Goal: Task Accomplishment & Management: Use online tool/utility

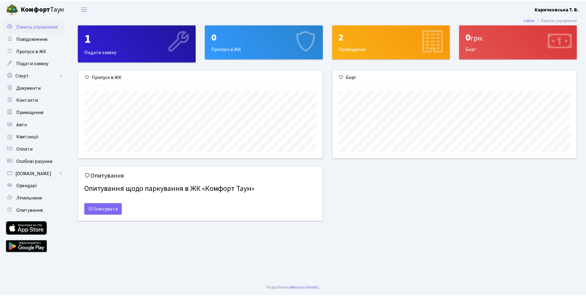
scroll to position [89, 246]
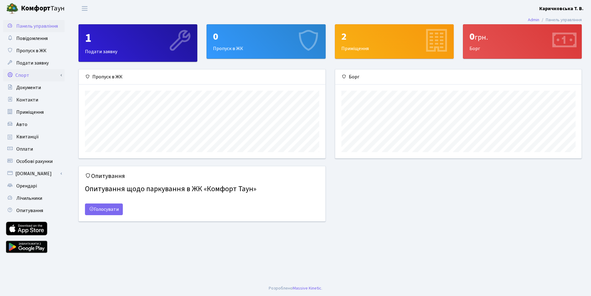
click at [33, 74] on link "Спорт" at bounding box center [34, 75] width 62 height 12
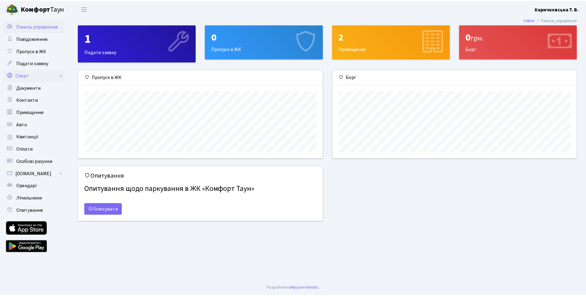
scroll to position [307651, 307496]
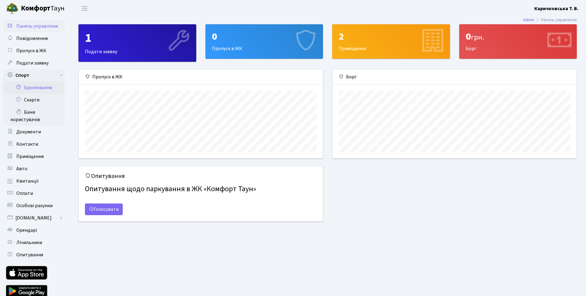
click at [33, 87] on link "Бронювання" at bounding box center [34, 88] width 62 height 12
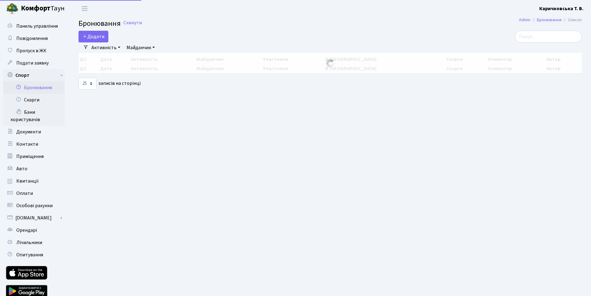
select select "25"
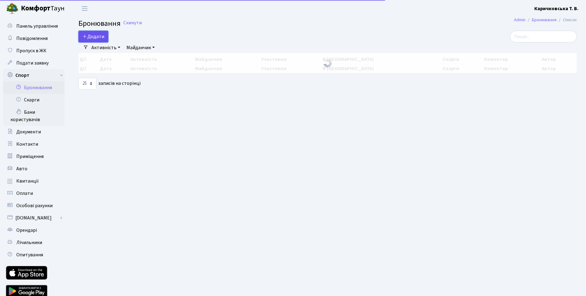
click at [96, 38] on button "Додати" at bounding box center [93, 37] width 30 height 12
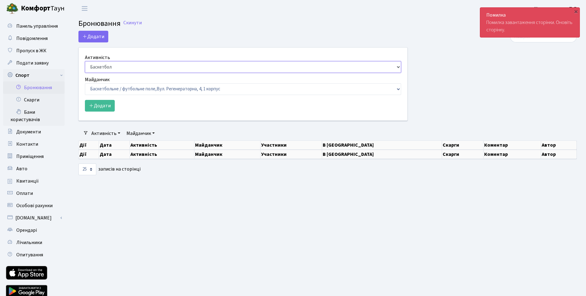
click at [109, 66] on select "Баскетбол Волейбол Йога Катання на роликах Настільний теніс Теніс Футбол Фітнес" at bounding box center [243, 67] width 316 height 12
select select "4"
click at [85, 61] on select "Баскетбол Волейбол Йога Катання на роликах Настільний теніс Теніс Футбол Фітнес" at bounding box center [243, 67] width 316 height 12
drag, startPoint x: 110, startPoint y: 83, endPoint x: 110, endPoint y: 87, distance: 4.0
click at [110, 84] on select "Баскетбольне / футбольне поле, Вул. Регенераторна, 4, 1 корпус Баскетбольне пол…" at bounding box center [243, 89] width 316 height 12
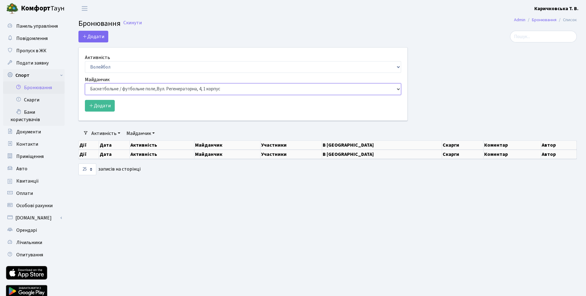
select select "3"
click at [85, 83] on select "Баскетбольне / футбольне поле, Вул. Регенераторна, 4, 1 корпус Баскетбольне пол…" at bounding box center [243, 89] width 316 height 12
click at [105, 108] on button "Додати" at bounding box center [100, 106] width 30 height 12
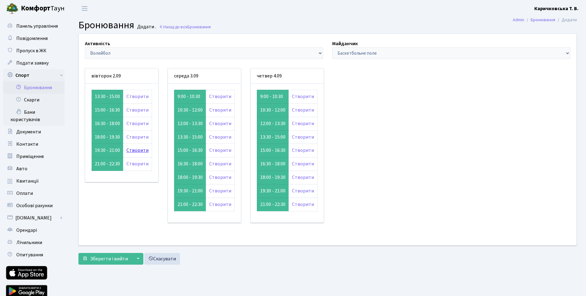
click at [142, 151] on link "Створити" at bounding box center [137, 150] width 22 height 7
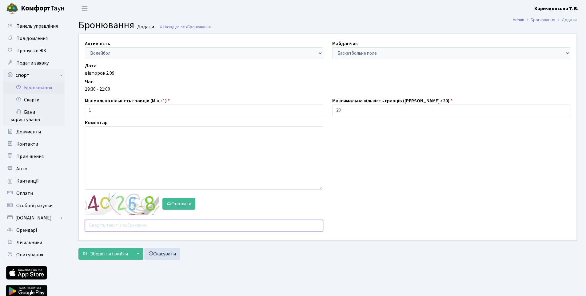
click at [124, 224] on input "text" at bounding box center [204, 226] width 238 height 12
type input "njpae"
click at [346, 114] on input "20" at bounding box center [451, 111] width 238 height 12
click at [288, 120] on div "Активність - Баскетбол Волейбол Йога Катання на роликах Настільний теніс Теніс …" at bounding box center [327, 137] width 507 height 207
type input "1"
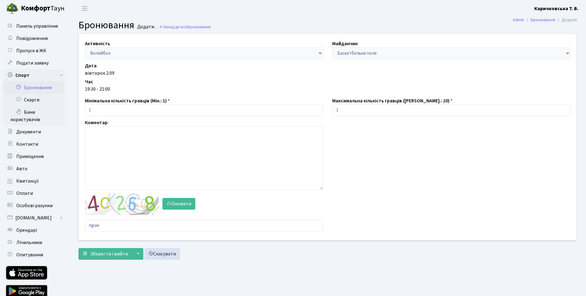
click at [351, 164] on div "Активність - Баскетбол Волейбол Йога Катання на роликах Настільний теніс Теніс …" at bounding box center [327, 137] width 507 height 207
click at [101, 251] on span "Зберегти і вийти" at bounding box center [109, 254] width 38 height 7
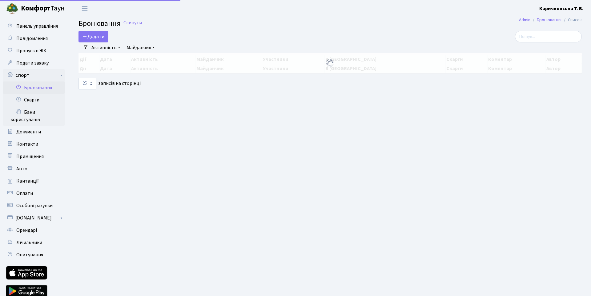
select select "25"
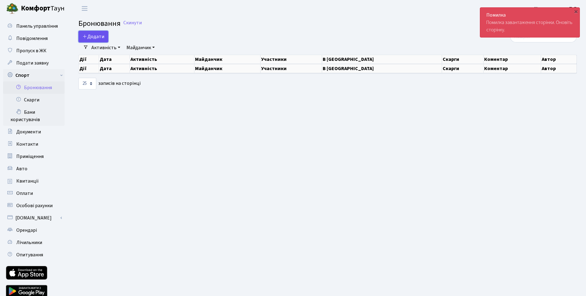
click at [102, 37] on button "Додати" at bounding box center [93, 37] width 30 height 12
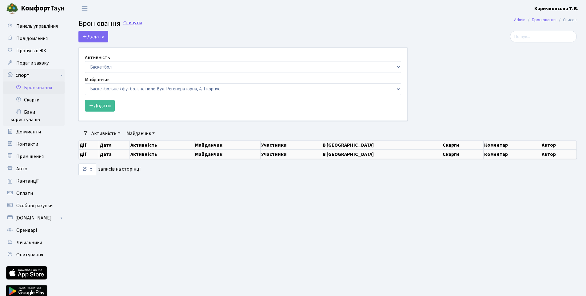
click at [156, 30] on main "Admin Бронювання Список Бронювання Скинути Додати Активність Баскетбол Волейбол…" at bounding box center [327, 161] width 517 height 289
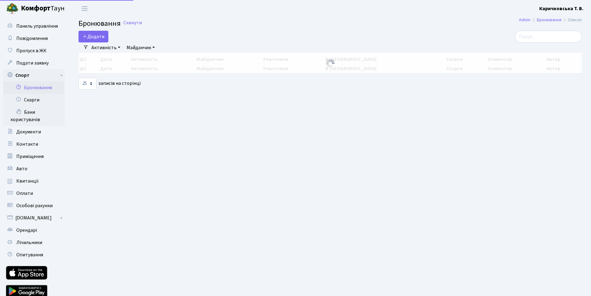
select select "25"
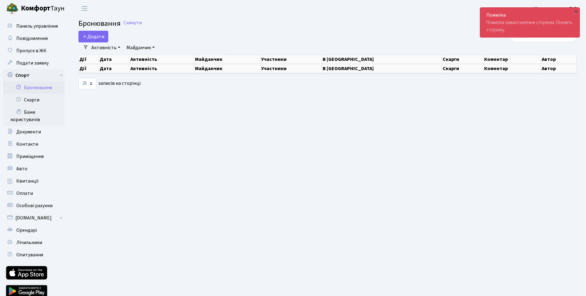
drag, startPoint x: 214, startPoint y: 30, endPoint x: 300, endPoint y: 26, distance: 85.9
click at [215, 30] on main "Admin Бронювання Список Бронювання Скинути Додати Активність Баскетбол Волейбол…" at bounding box center [327, 161] width 517 height 289
click at [579, 11] on div "×" at bounding box center [576, 11] width 6 height 6
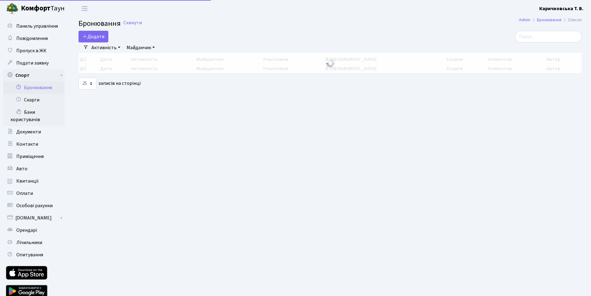
select select "25"
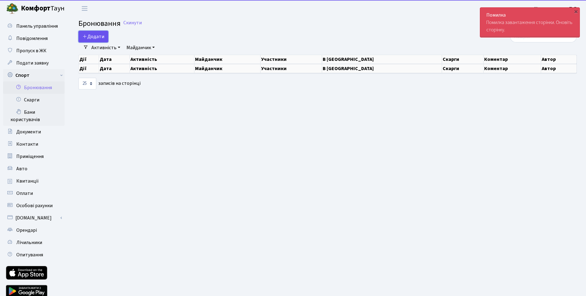
click at [91, 33] on button "Додати" at bounding box center [93, 37] width 30 height 12
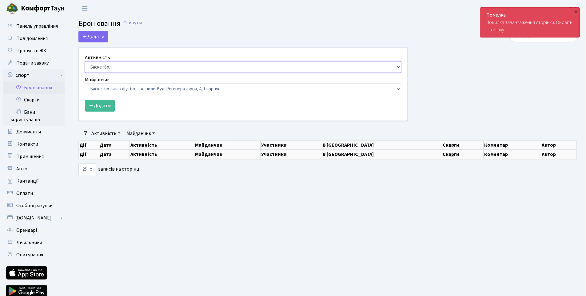
click at [150, 70] on select "Баскетбол Волейбол Йога Катання на роликах Настільний теніс Теніс Футбол Фітнес" at bounding box center [243, 67] width 316 height 12
select select "4"
click at [85, 61] on select "Баскетбол Волейбол Йога Катання на роликах Настільний теніс Теніс Футбол Фітнес" at bounding box center [243, 67] width 316 height 12
click at [128, 87] on select "Баскетбольне / футбольне поле, Вул. Регенераторна, 4, 1 корпус Баскетбольне пол…" at bounding box center [243, 89] width 316 height 12
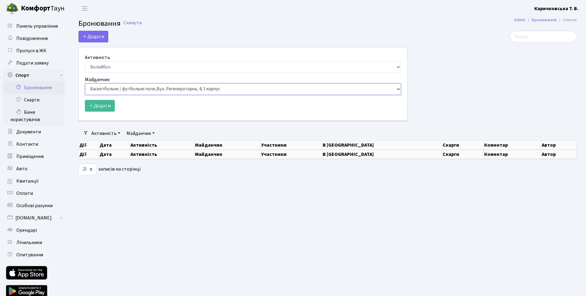
select select "4"
click at [85, 83] on select "Баскетбольне / футбольне поле, Вул. Регенераторна, 4, 1 корпус Баскетбольне пол…" at bounding box center [243, 89] width 316 height 12
click at [99, 103] on button "Додати" at bounding box center [100, 106] width 30 height 12
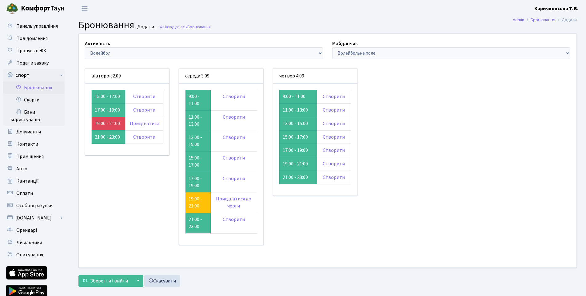
click at [157, 182] on div "вівторок 2.09 15:00 - 17:00 Створити Створити" at bounding box center [127, 160] width 94 height 184
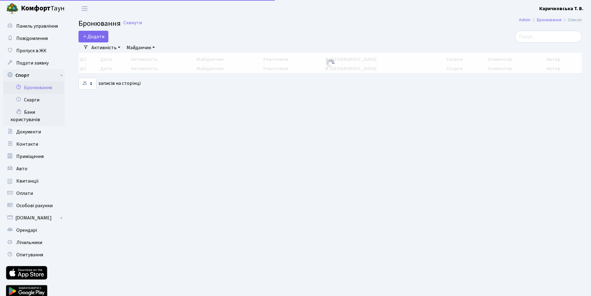
select select "25"
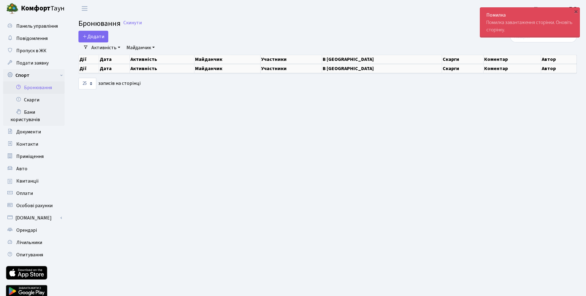
drag, startPoint x: 0, startPoint y: 0, endPoint x: 112, endPoint y: 110, distance: 157.3
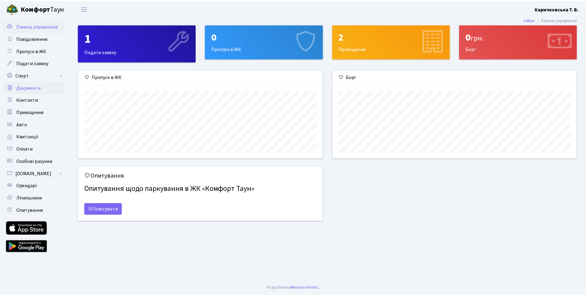
scroll to position [89, 246]
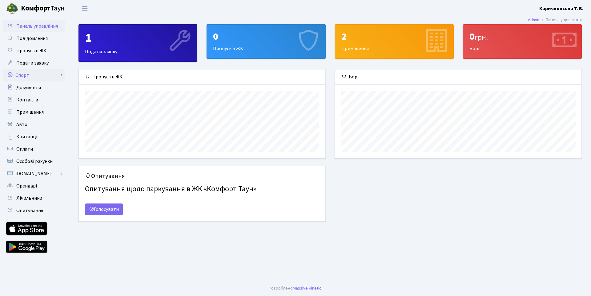
click at [25, 76] on link "Спорт" at bounding box center [34, 75] width 62 height 12
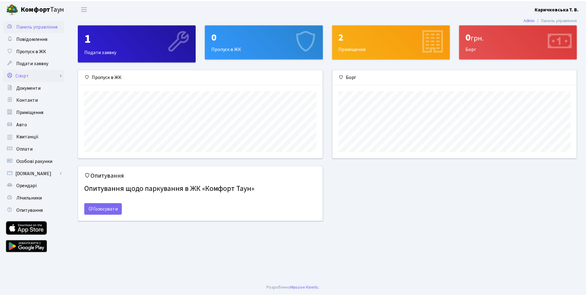
scroll to position [307651, 307496]
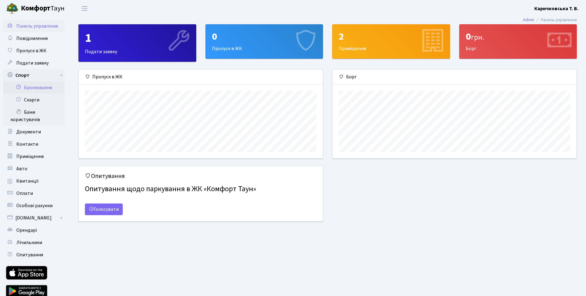
click at [29, 86] on link "Бронювання" at bounding box center [34, 88] width 62 height 12
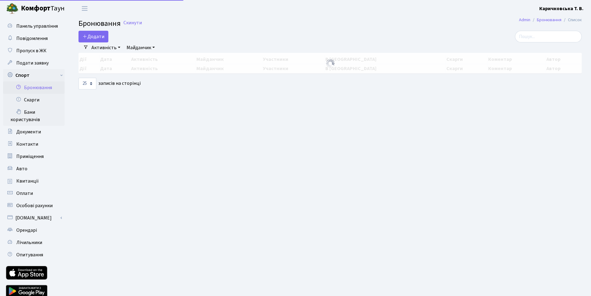
select select "25"
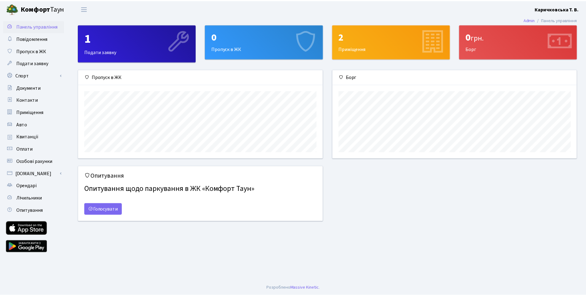
scroll to position [89, 246]
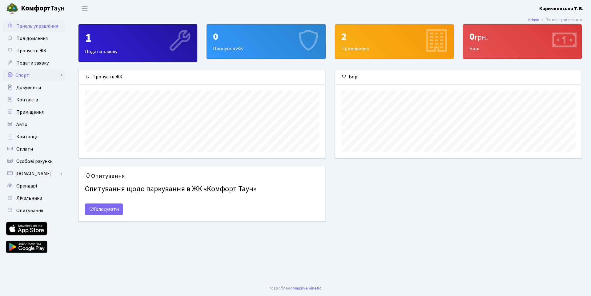
click at [27, 74] on link "Спорт" at bounding box center [34, 75] width 62 height 12
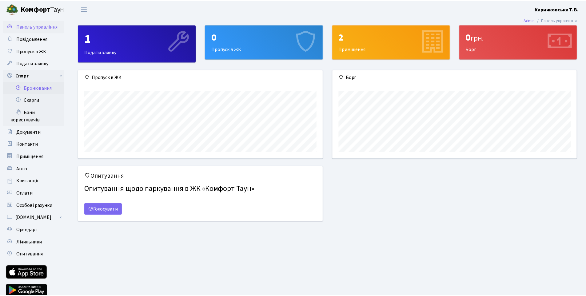
scroll to position [307651, 307496]
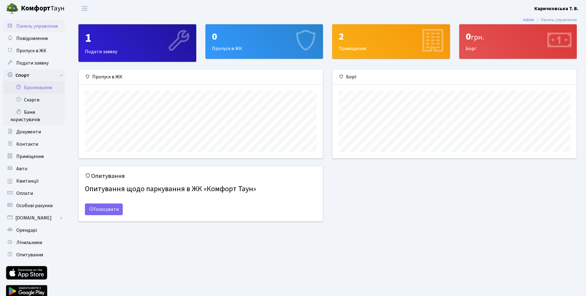
click at [30, 89] on link "Бронювання" at bounding box center [34, 88] width 62 height 12
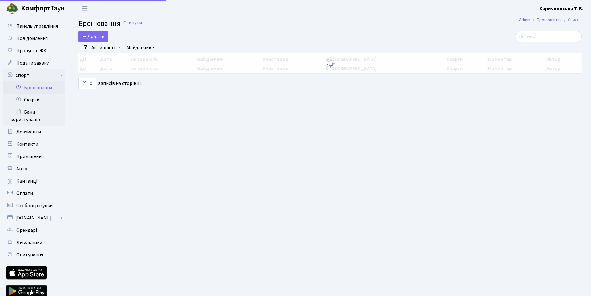
select select "25"
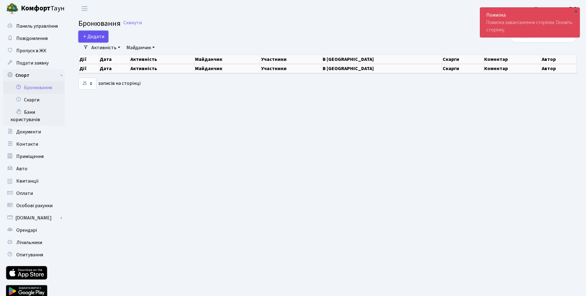
click at [100, 37] on button "Додати" at bounding box center [93, 37] width 30 height 12
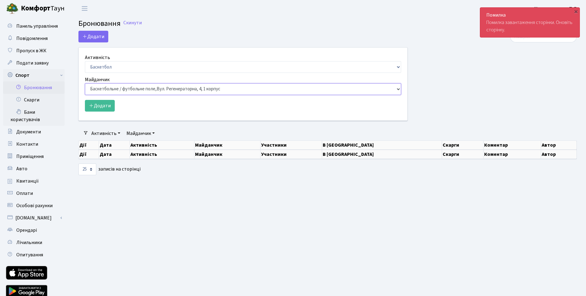
click at [99, 88] on select "Баскетбольне / футбольне поле, [GEOGRAPHIC_DATA]. [STREET_ADDRESS]. [STREET_ADD…" at bounding box center [243, 89] width 316 height 12
click at [104, 70] on select "Баскетбол Волейбол Йога Катання на роликах Настільний теніс [PERSON_NAME] Фітнес" at bounding box center [243, 67] width 316 height 12
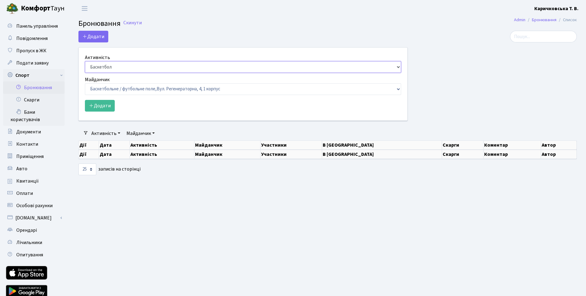
select select "4"
click at [85, 61] on select "Баскетбол Волейбол Йога Катання на роликах Настільний теніс [PERSON_NAME] Фітнес" at bounding box center [243, 67] width 316 height 12
click at [116, 84] on select "Баскетбольне / футбольне поле, [GEOGRAPHIC_DATA]. [STREET_ADDRESS]. [STREET_ADD…" at bounding box center [243, 89] width 316 height 12
select select "3"
click at [85, 83] on select "Баскетбольне / футбольне поле, [GEOGRAPHIC_DATA]. [STREET_ADDRESS]. [STREET_ADD…" at bounding box center [243, 89] width 316 height 12
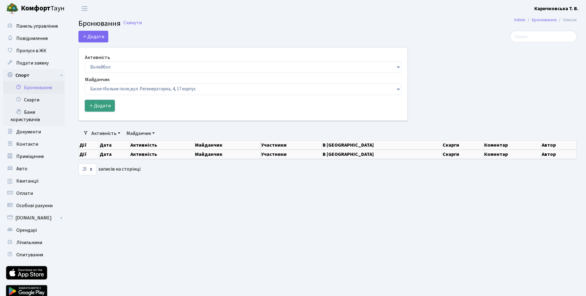
click at [98, 100] on button "Додати" at bounding box center [100, 106] width 30 height 12
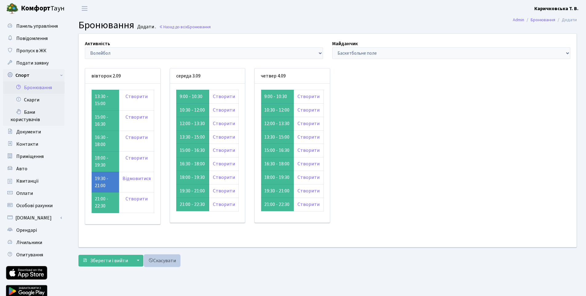
click at [171, 261] on link "Скасувати" at bounding box center [162, 261] width 36 height 12
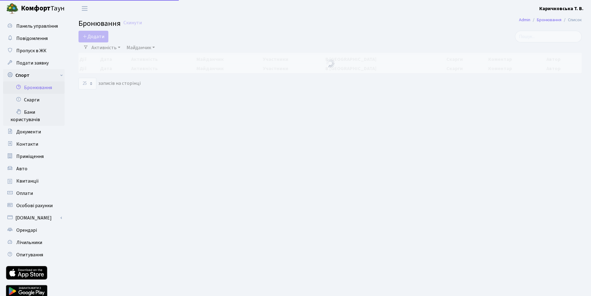
select select "25"
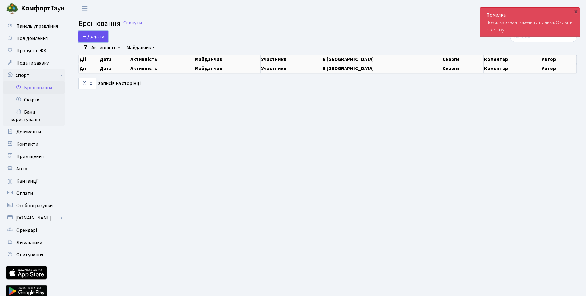
click at [99, 33] on button "Додати" at bounding box center [93, 37] width 30 height 12
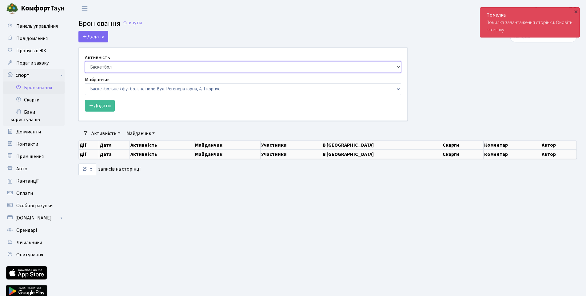
click at [117, 66] on select "Баскетбол Волейбол Йога Катання на роликах Настільний теніс [PERSON_NAME] Фітнес" at bounding box center [243, 67] width 316 height 12
select select "4"
click at [85, 61] on select "Баскетбол Волейбол Йога Катання на роликах Настільний теніс [PERSON_NAME] Фітнес" at bounding box center [243, 67] width 316 height 12
click at [130, 87] on select "Баскетбольне / футбольне поле, [GEOGRAPHIC_DATA]. [STREET_ADDRESS]. [STREET_ADD…" at bounding box center [243, 89] width 316 height 12
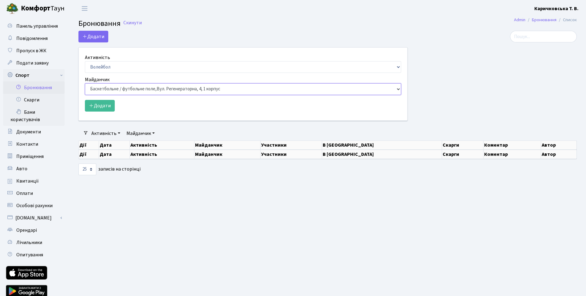
click at [107, 88] on select "Баскетбольне / футбольне поле, [GEOGRAPHIC_DATA]. [STREET_ADDRESS]. [STREET_ADD…" at bounding box center [243, 89] width 316 height 12
click at [118, 90] on select "Баскетбольне / футбольне поле, [GEOGRAPHIC_DATA]. [STREET_ADDRESS]. [STREET_ADD…" at bounding box center [243, 89] width 316 height 12
select select "3"
click at [85, 83] on select "Баскетбольне / футбольне поле, [GEOGRAPHIC_DATA]. [STREET_ADDRESS]. [STREET_ADD…" at bounding box center [243, 89] width 316 height 12
click at [103, 97] on form "Активність Баскетбол Волейбол Йога Катання на роликах Настільний теніс Теніс Фу…" at bounding box center [243, 83] width 316 height 58
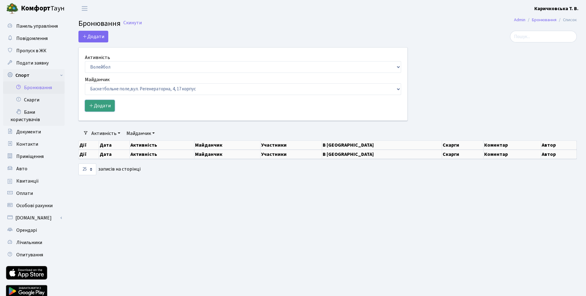
click at [102, 103] on button "Додати" at bounding box center [100, 106] width 30 height 12
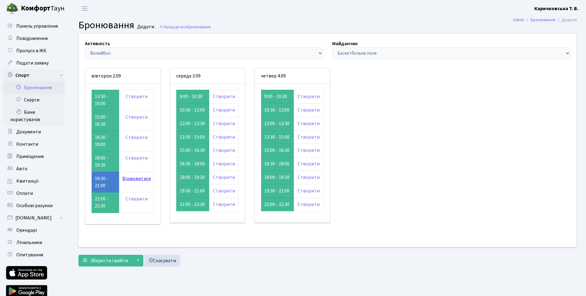
click at [133, 180] on link "Відмовитися" at bounding box center [136, 178] width 28 height 7
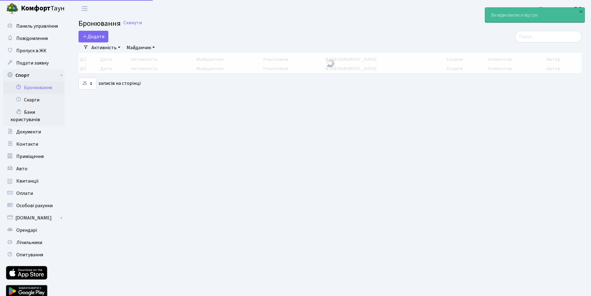
select select "25"
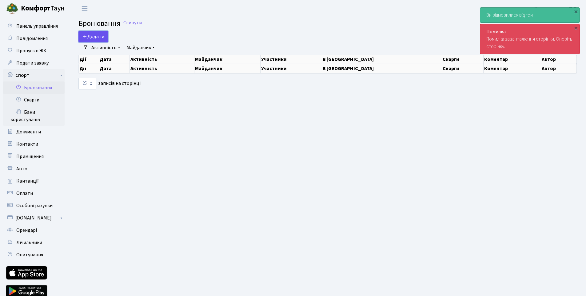
click at [98, 35] on button "Додати" at bounding box center [93, 37] width 30 height 12
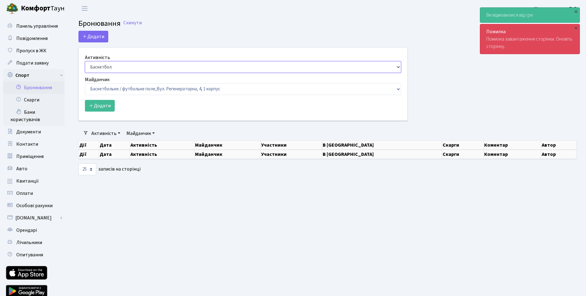
click at [100, 65] on select "Баскетбол Волейбол Йога Катання на роликах Настільний теніс [PERSON_NAME] Фітнес" at bounding box center [243, 67] width 316 height 12
select select "4"
click at [85, 61] on select "Баскетбол Волейбол Йога Катання на роликах Настільний теніс [PERSON_NAME] Фітнес" at bounding box center [243, 67] width 316 height 12
click at [117, 91] on select "Баскетбольне / футбольне поле, Вул. Регенераторна, 4, 1 корпус Баскетбольне пол…" at bounding box center [243, 89] width 316 height 12
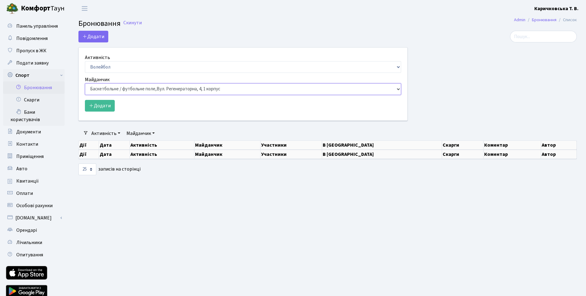
select select "4"
click at [85, 83] on select "Баскетбольне / футбольне поле, Вул. Регенераторна, 4, 1 корпус Баскетбольне пол…" at bounding box center [243, 89] width 316 height 12
click at [90, 105] on icon "submit" at bounding box center [91, 105] width 5 height 5
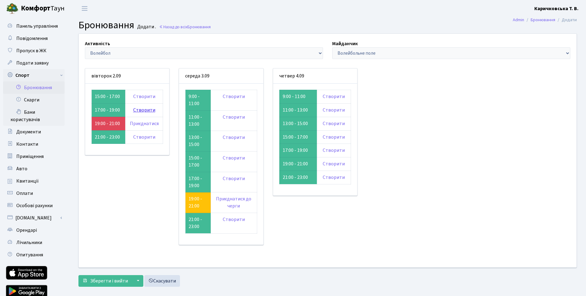
click at [142, 111] on link "Створити" at bounding box center [144, 110] width 22 height 7
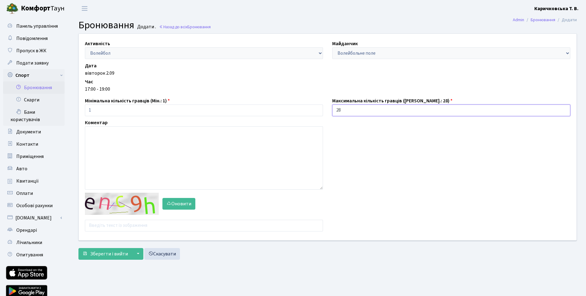
click at [347, 114] on input "28" at bounding box center [451, 111] width 238 height 12
drag, startPoint x: 349, startPoint y: 110, endPoint x: 290, endPoint y: 110, distance: 58.5
click at [290, 110] on div "Активність - Баскетбол Волейбол Йога Катання на роликах Настільний теніс Теніс …" at bounding box center [327, 137] width 507 height 207
type input "1"
click at [202, 226] on input "text" at bounding box center [204, 226] width 238 height 12
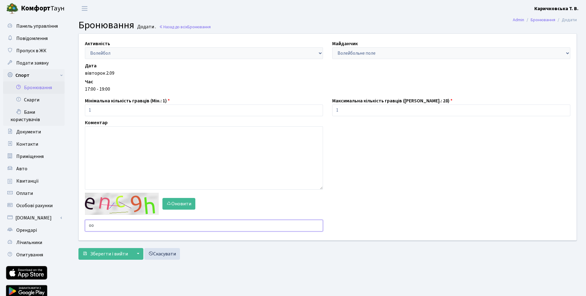
type input "о"
type input "jjhz9"
click at [124, 255] on span "Зберегти і вийти" at bounding box center [109, 254] width 38 height 7
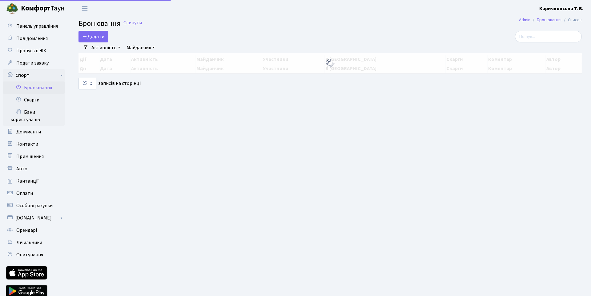
select select "25"
